Goal: Information Seeking & Learning: Learn about a topic

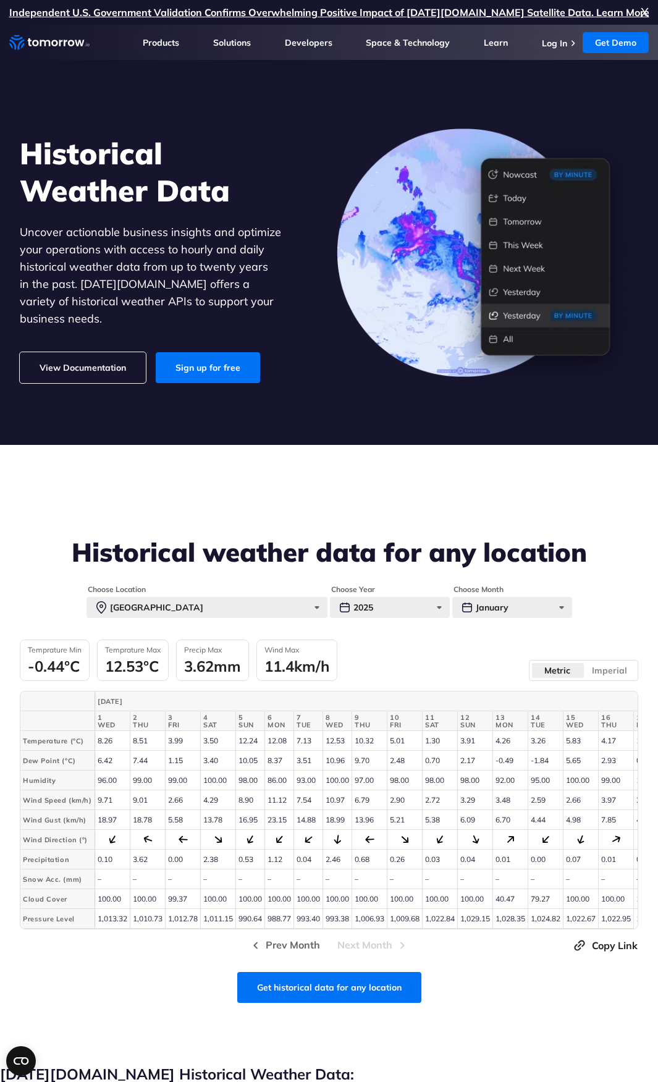
drag, startPoint x: 308, startPoint y: 687, endPoint x: 276, endPoint y: 545, distance: 144.9
click at [276, 545] on h2 "Historical weather data for any location" at bounding box center [329, 552] width 618 height 30
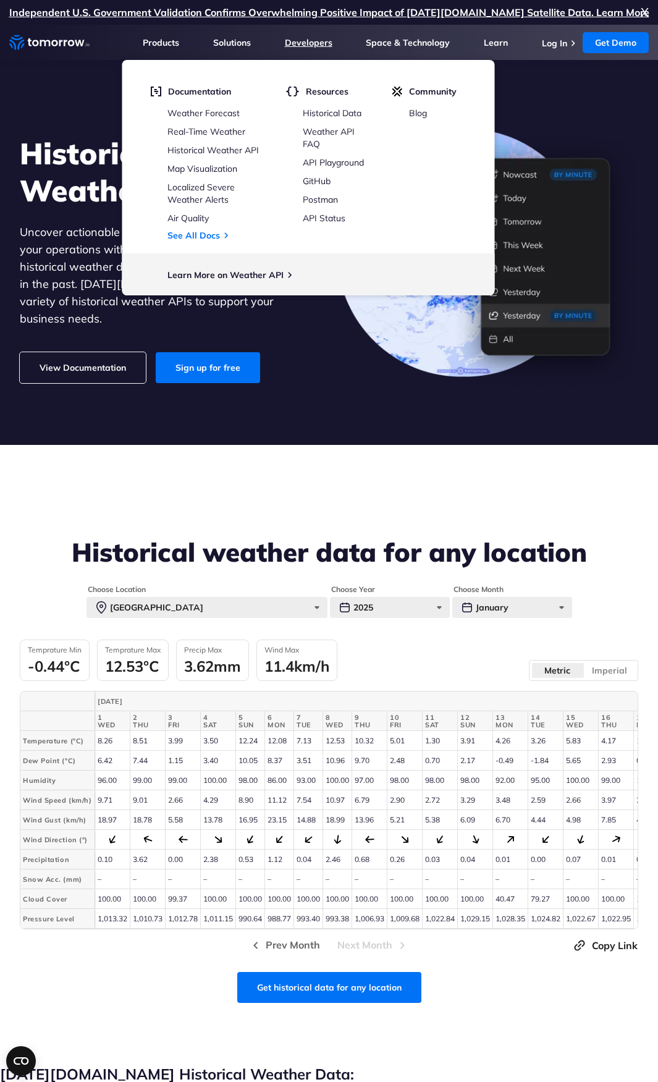
click at [301, 43] on link "Developers" at bounding box center [309, 42] width 48 height 11
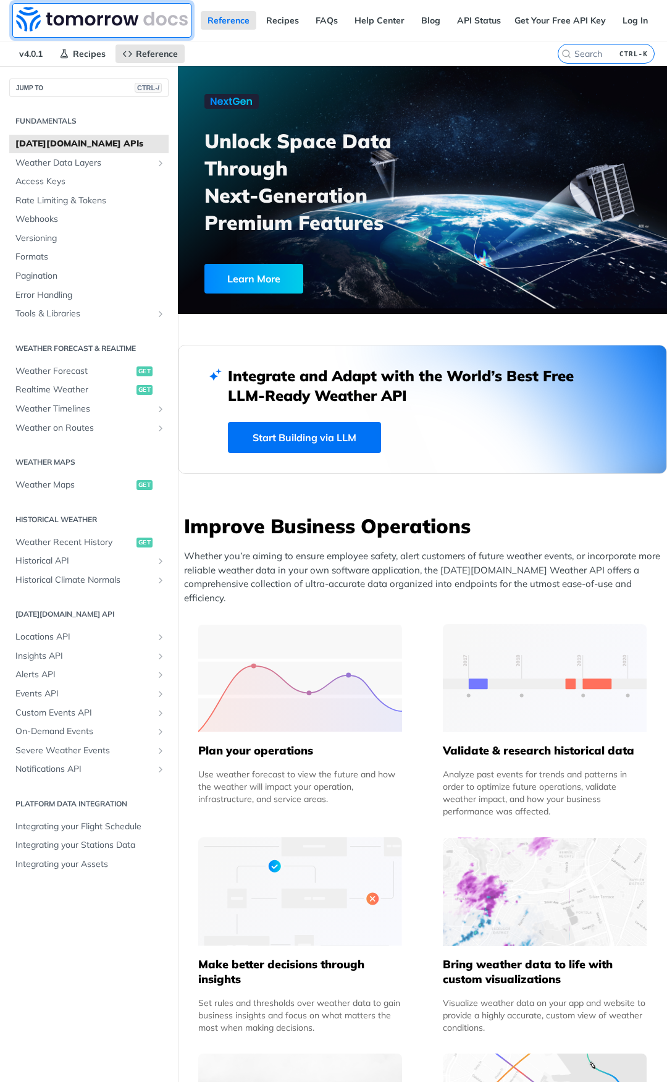
click at [76, 25] on img at bounding box center [102, 19] width 172 height 25
click at [65, 366] on span "Weather Forecast" at bounding box center [74, 371] width 118 height 12
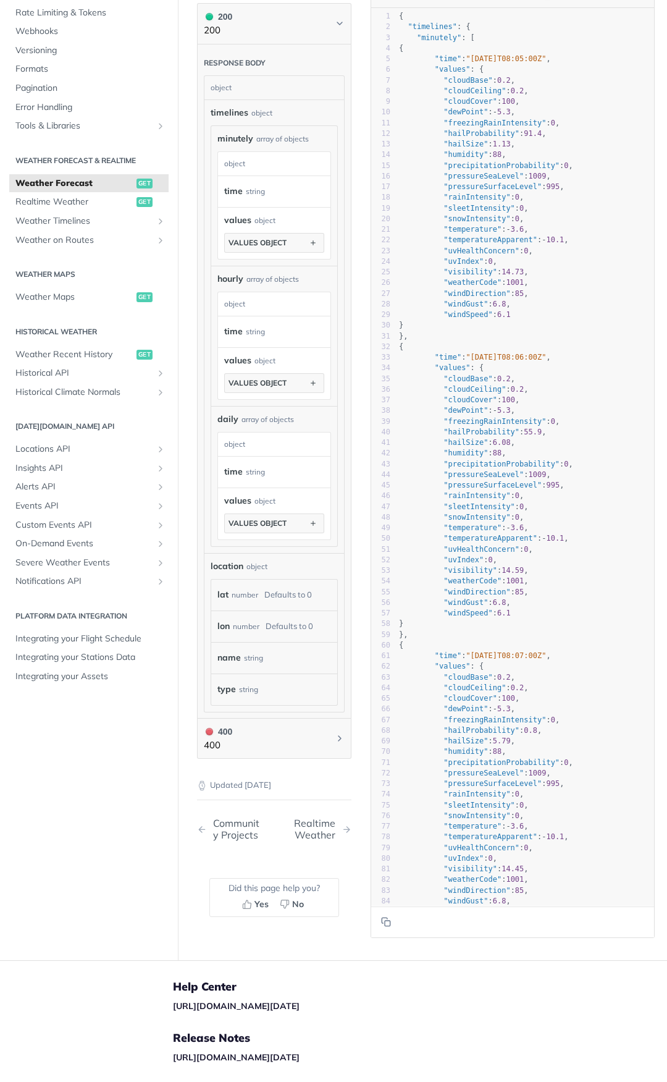
scroll to position [1174, 0]
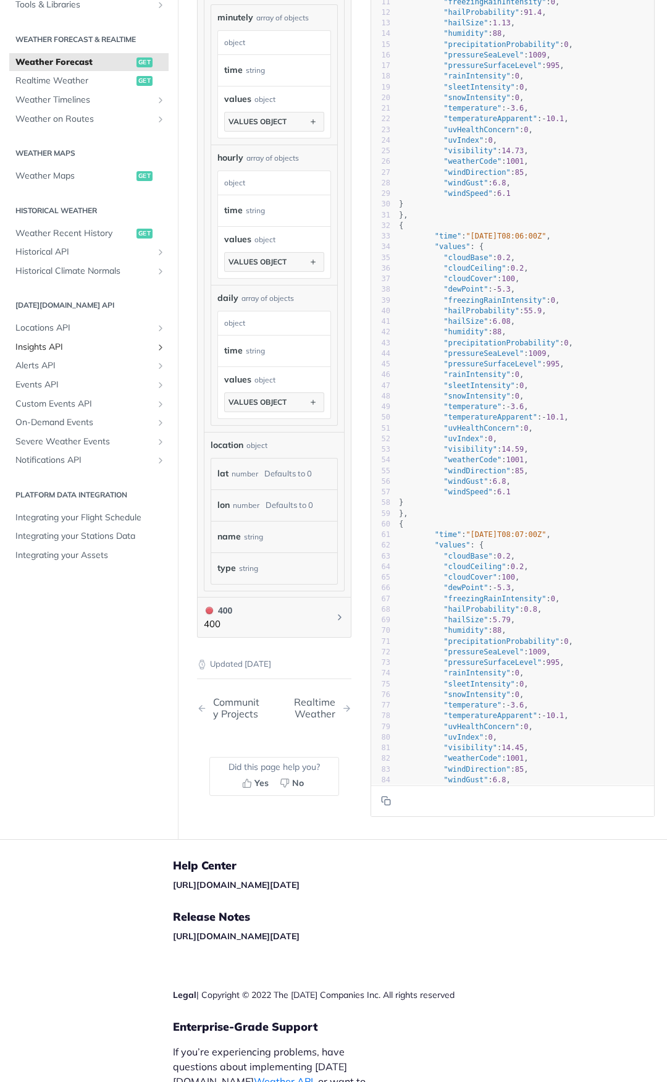
click at [112, 356] on link "Insights API" at bounding box center [88, 347] width 159 height 19
